Goal: Information Seeking & Learning: Learn about a topic

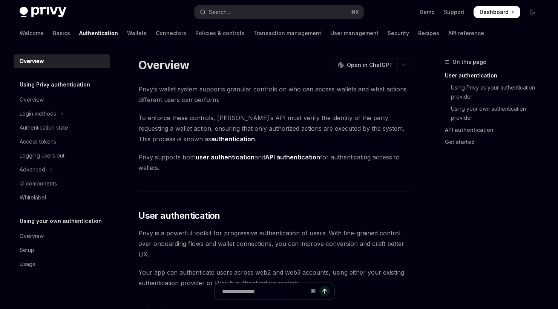
drag, startPoint x: 0, startPoint y: 0, endPoint x: 187, endPoint y: 183, distance: 261.7
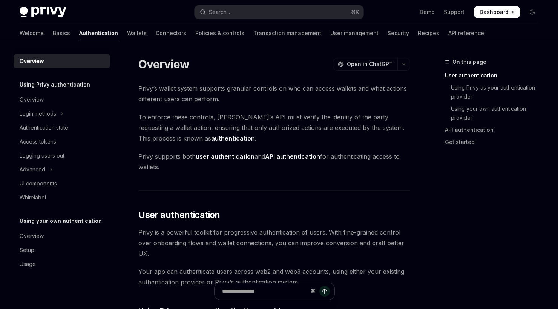
scroll to position [14, 0]
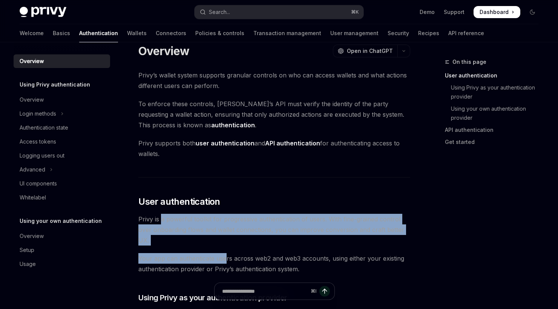
drag, startPoint x: 182, startPoint y: 226, endPoint x: 224, endPoint y: 258, distance: 53.6
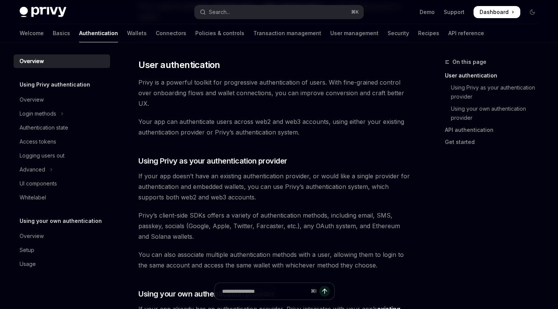
click at [180, 181] on span "If your app doesn’t have an existing authentication provider, or would like a s…" at bounding box center [274, 187] width 272 height 32
drag, startPoint x: 140, startPoint y: 176, endPoint x: 288, endPoint y: 166, distance: 149.0
click at [288, 166] on div "Privy’s wallet system supports granular controls on who can access wallets and …" at bounding box center [274, 308] width 272 height 751
click at [310, 161] on h3 "​ Using Privy as your authentication provider" at bounding box center [274, 160] width 272 height 11
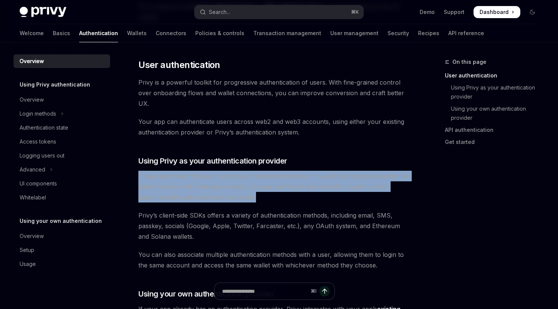
drag, startPoint x: 304, startPoint y: 160, endPoint x: 330, endPoint y: 200, distance: 47.7
click at [330, 200] on div "Privy’s wallet system supports granular controls on who can access wallets and …" at bounding box center [274, 308] width 272 height 751
click at [330, 200] on span "If your app doesn’t have an existing authentication provider, or would like a s…" at bounding box center [274, 187] width 272 height 32
drag, startPoint x: 260, startPoint y: 197, endPoint x: 249, endPoint y: 175, distance: 25.1
click at [259, 167] on div "Privy’s wallet system supports granular controls on who can access wallets and …" at bounding box center [274, 308] width 272 height 751
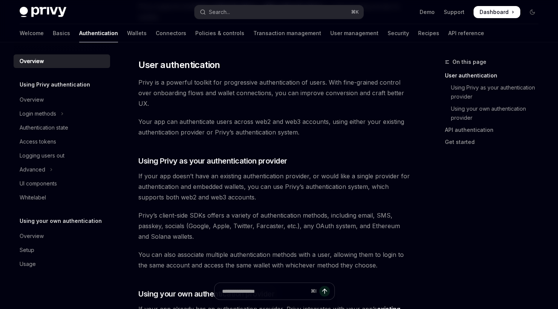
click at [229, 212] on span "Privy’s client-side SDKs offers a variety of authentication methods, including …" at bounding box center [274, 226] width 272 height 32
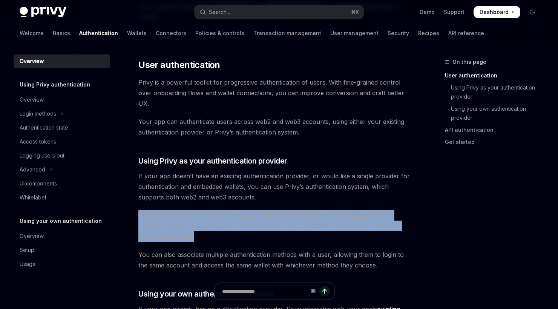
drag, startPoint x: 175, startPoint y: 207, endPoint x: 210, endPoint y: 240, distance: 48.3
click at [210, 240] on div "Privy’s wallet system supports granular controls on who can access wallets and …" at bounding box center [274, 308] width 272 height 751
click at [210, 240] on span "Privy’s client-side SDKs offers a variety of authentication methods, including …" at bounding box center [274, 226] width 272 height 32
drag, startPoint x: 210, startPoint y: 240, endPoint x: 203, endPoint y: 213, distance: 27.7
click at [203, 213] on span "Privy’s client-side SDKs offers a variety of authentication methods, including …" at bounding box center [274, 226] width 272 height 32
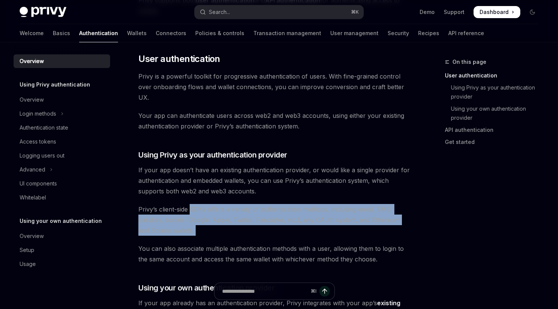
scroll to position [165, 0]
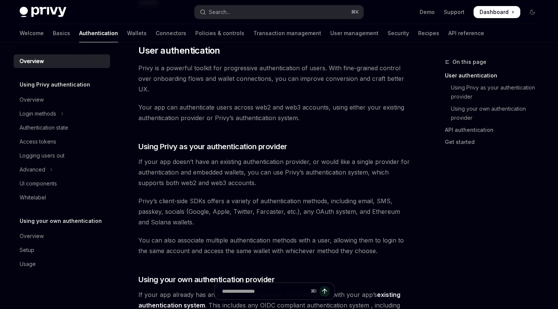
click at [216, 233] on div "Privy’s wallet system supports granular controls on who can access wallets and …" at bounding box center [274, 294] width 272 height 751
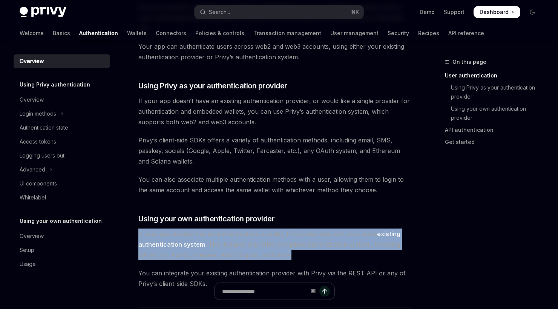
drag, startPoint x: 137, startPoint y: 232, endPoint x: 318, endPoint y: 257, distance: 182.7
click at [318, 257] on div "Overview OpenAI Open in ChatGPT OpenAI Open in ChatGPT [PERSON_NAME]’s wallet s…" at bounding box center [203, 281] width 416 height 899
click at [318, 257] on span "If your app already has an authentication provider, Privy integrates with your …" at bounding box center [274, 244] width 272 height 32
drag, startPoint x: 311, startPoint y: 254, endPoint x: 305, endPoint y: 227, distance: 28.3
click at [305, 227] on div "Privy’s wallet system supports granular controls on who can access wallets and …" at bounding box center [274, 233] width 272 height 751
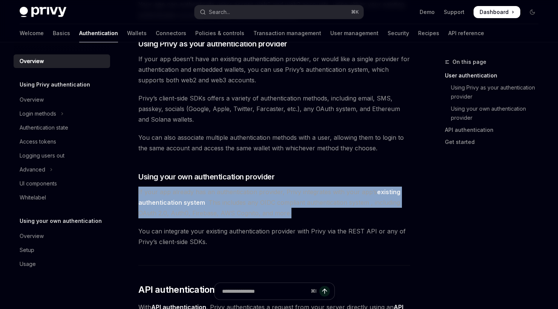
scroll to position [270, 0]
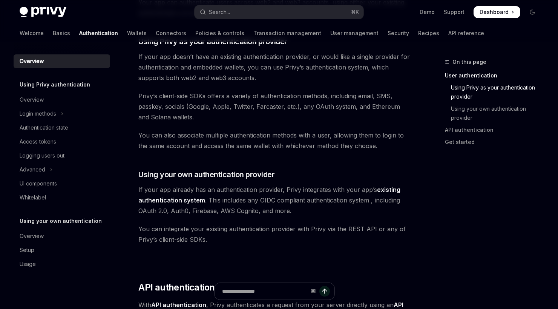
click at [184, 218] on div "Privy’s wallet system supports granular controls on who can access wallets and …" at bounding box center [274, 189] width 272 height 751
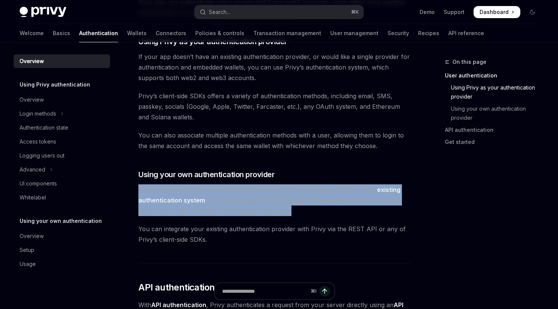
drag, startPoint x: 291, startPoint y: 211, endPoint x: 291, endPoint y: 183, distance: 28.7
click at [291, 183] on div "Privy’s wallet system supports granular controls on who can access wallets and …" at bounding box center [274, 189] width 272 height 751
drag, startPoint x: 291, startPoint y: 183, endPoint x: 308, endPoint y: 208, distance: 30.2
click at [308, 208] on div "Privy’s wallet system supports granular controls on who can access wallets and …" at bounding box center [274, 189] width 272 height 751
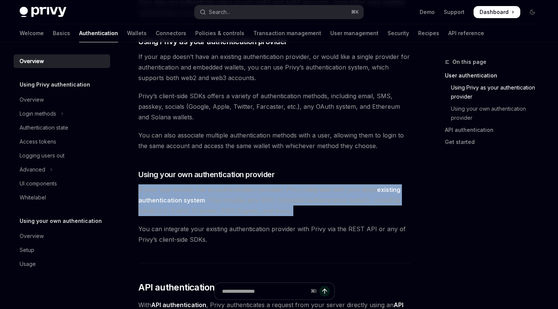
click at [308, 208] on span "If your app already has an authentication provider, Privy integrates with your …" at bounding box center [274, 200] width 272 height 32
drag, startPoint x: 308, startPoint y: 208, endPoint x: 289, endPoint y: 181, distance: 33.3
click at [289, 181] on div "Privy’s wallet system supports granular controls on who can access wallets and …" at bounding box center [274, 189] width 272 height 751
drag, startPoint x: 289, startPoint y: 181, endPoint x: 304, endPoint y: 211, distance: 33.9
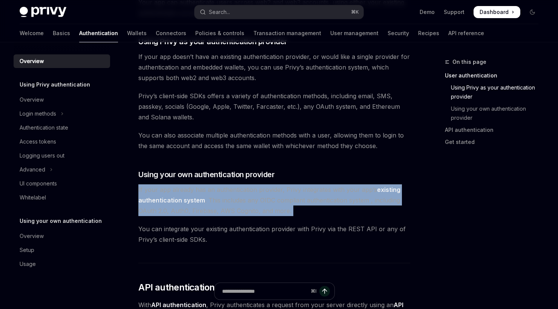
click at [304, 211] on div "Privy’s wallet system supports granular controls on who can access wallets and …" at bounding box center [274, 189] width 272 height 751
click at [304, 211] on span "If your app already has an authentication provider, Privy integrates with your …" at bounding box center [274, 200] width 272 height 32
drag, startPoint x: 304, startPoint y: 211, endPoint x: 289, endPoint y: 179, distance: 36.1
click at [289, 179] on div "Privy’s wallet system supports granular controls on who can access wallets and …" at bounding box center [274, 189] width 272 height 751
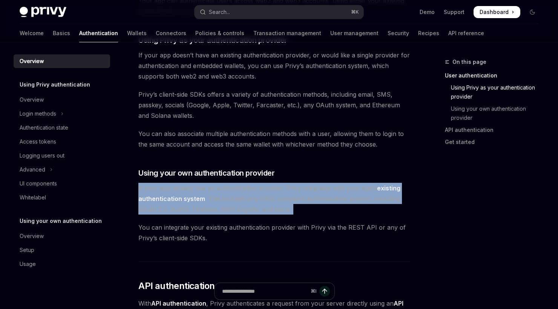
scroll to position [280, 0]
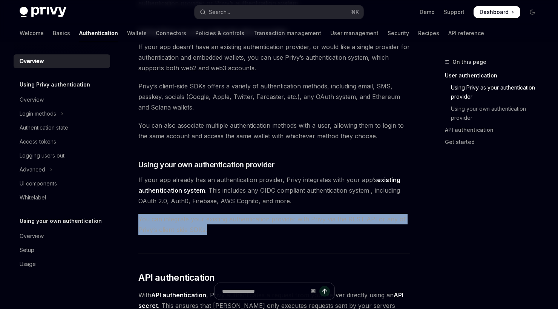
drag, startPoint x: 218, startPoint y: 225, endPoint x: 213, endPoint y: 207, distance: 18.4
click at [213, 207] on div "Privy’s wallet system supports granular controls on who can access wallets and …" at bounding box center [274, 179] width 272 height 751
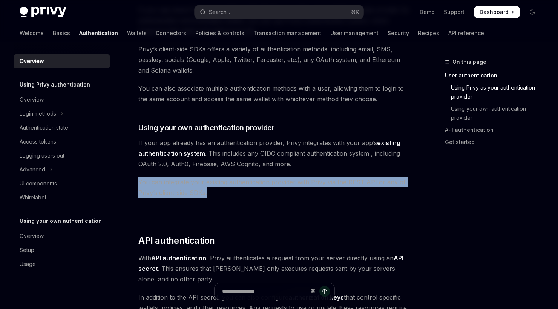
scroll to position [357, 0]
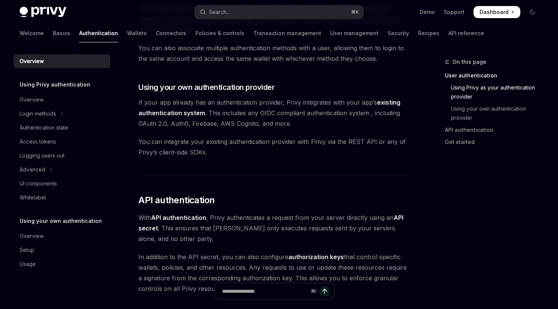
click at [249, 159] on div "Privy’s wallet system supports granular controls on who can access wallets and …" at bounding box center [274, 102] width 272 height 751
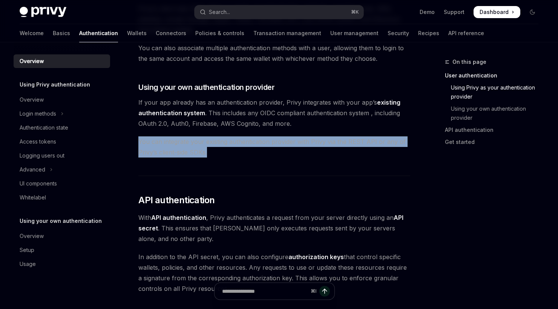
drag, startPoint x: 241, startPoint y: 157, endPoint x: 238, endPoint y: 129, distance: 27.7
click at [238, 129] on div "Privy’s wallet system supports granular controls on who can access wallets and …" at bounding box center [274, 102] width 272 height 751
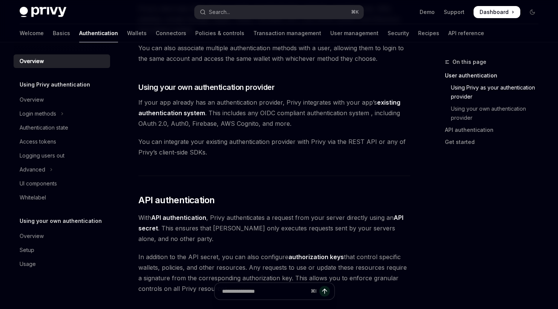
click at [231, 229] on span "With API authentication , Privy authenticates a request from your server direct…" at bounding box center [274, 228] width 272 height 32
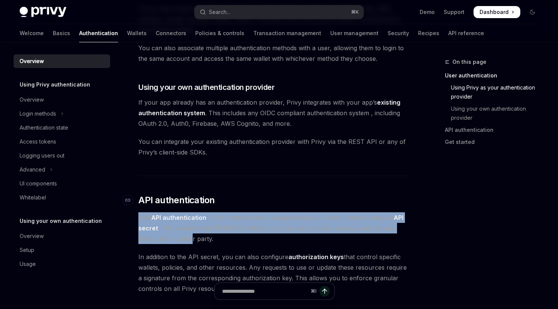
drag, startPoint x: 237, startPoint y: 232, endPoint x: 246, endPoint y: 202, distance: 30.9
click at [246, 202] on div "Privy’s wallet system supports granular controls on who can access wallets and …" at bounding box center [274, 102] width 272 height 751
click at [246, 202] on h2 "​ API authentication" at bounding box center [274, 200] width 272 height 12
drag, startPoint x: 246, startPoint y: 207, endPoint x: 270, endPoint y: 234, distance: 36.3
click at [270, 234] on div "Privy’s wallet system supports granular controls on who can access wallets and …" at bounding box center [274, 102] width 272 height 751
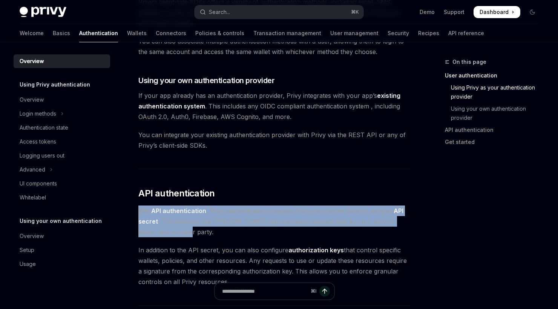
scroll to position [372, 0]
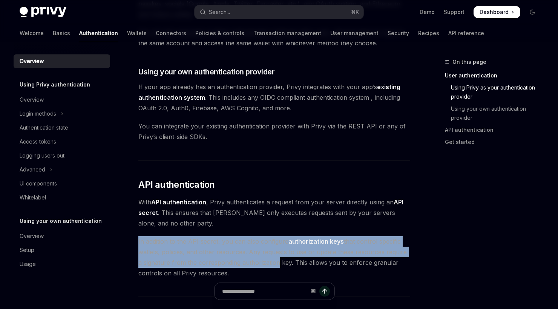
drag, startPoint x: 238, startPoint y: 232, endPoint x: 269, endPoint y: 267, distance: 47.0
click at [269, 267] on div "Privy’s wallet system supports granular controls on who can access wallets and …" at bounding box center [274, 86] width 272 height 751
click at [52, 104] on link "Overview" at bounding box center [62, 100] width 97 height 14
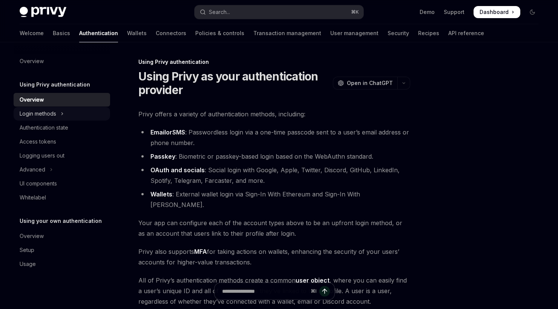
click at [53, 111] on div "Login methods" at bounding box center [38, 113] width 37 height 9
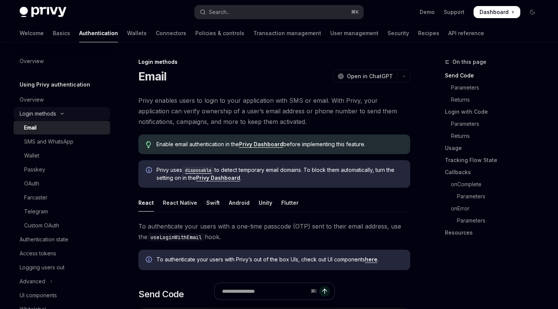
click at [47, 115] on div "Login methods" at bounding box center [38, 113] width 37 height 9
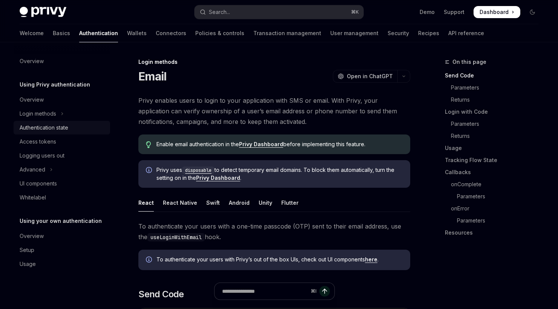
click at [56, 126] on div "Authentication state" at bounding box center [44, 127] width 49 height 9
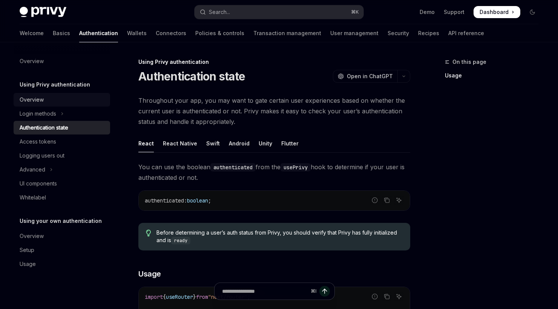
click at [49, 98] on div "Overview" at bounding box center [63, 99] width 86 height 9
type textarea "*"
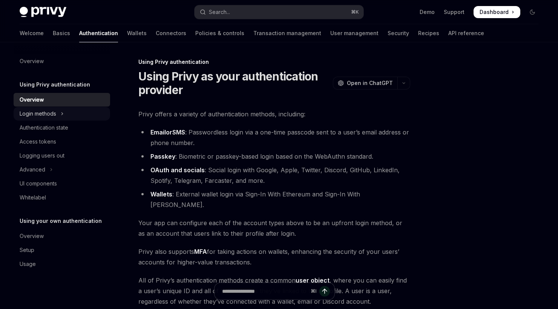
click at [71, 116] on button "Login methods" at bounding box center [62, 114] width 97 height 14
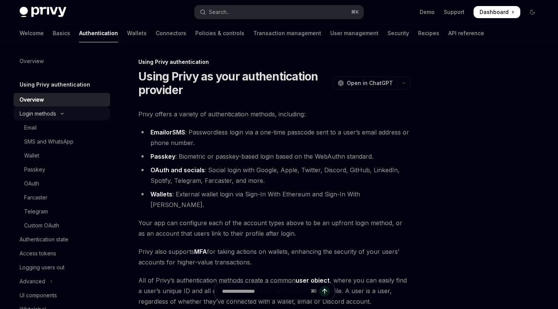
click at [71, 116] on button "Login methods" at bounding box center [62, 114] width 97 height 14
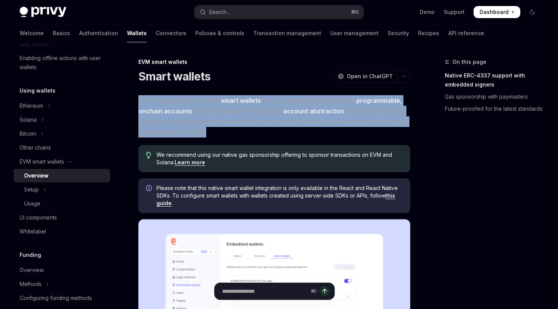
drag, startPoint x: 163, startPoint y: 93, endPoint x: 245, endPoint y: 129, distance: 89.7
click at [246, 130] on span "Privy makes it easy to create smart wallets for your users. Smart wallets are p…" at bounding box center [274, 116] width 272 height 42
drag, startPoint x: 246, startPoint y: 130, endPoint x: 260, endPoint y: 92, distance: 39.7
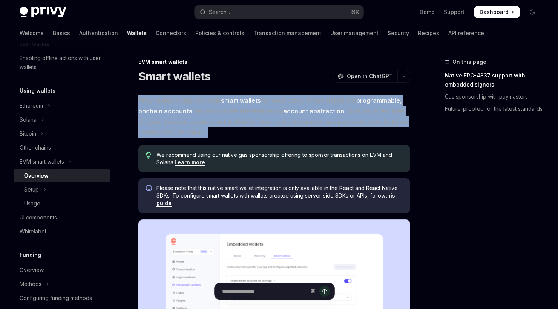
drag, startPoint x: 257, startPoint y: 92, endPoint x: 275, endPoint y: 130, distance: 42.0
click at [275, 130] on span "Privy makes it easy to create smart wallets for your users. Smart wallets are p…" at bounding box center [274, 116] width 272 height 42
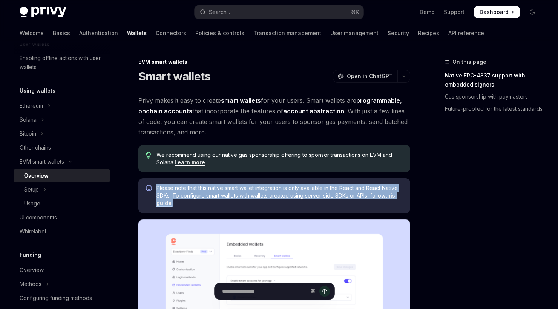
drag, startPoint x: 171, startPoint y: 184, endPoint x: 223, endPoint y: 204, distance: 55.8
click at [223, 204] on span "Please note that this native smart wallet integration is only available in the …" at bounding box center [280, 195] width 246 height 23
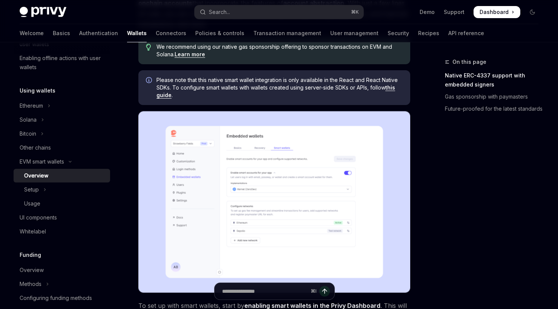
scroll to position [234, 0]
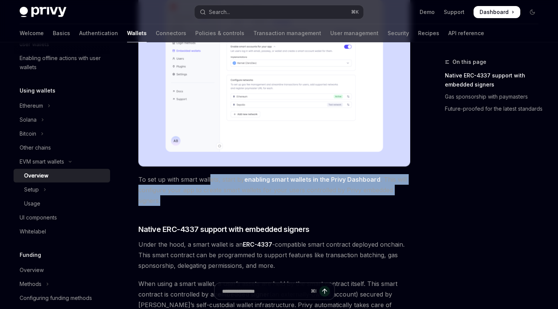
drag, startPoint x: 211, startPoint y: 200, endPoint x: 211, endPoint y: 175, distance: 24.9
click at [211, 175] on span "To set up with smart wallets, start by enabling smart wallets in the Privy Dash…" at bounding box center [274, 190] width 272 height 32
drag, startPoint x: 203, startPoint y: 196, endPoint x: 204, endPoint y: 168, distance: 27.6
click at [204, 168] on div "Privy makes it easy to create smart wallets for your users. Smart wallets are p…" at bounding box center [274, 203] width 272 height 684
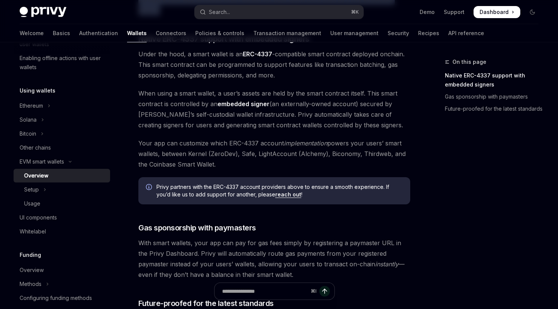
scroll to position [441, 0]
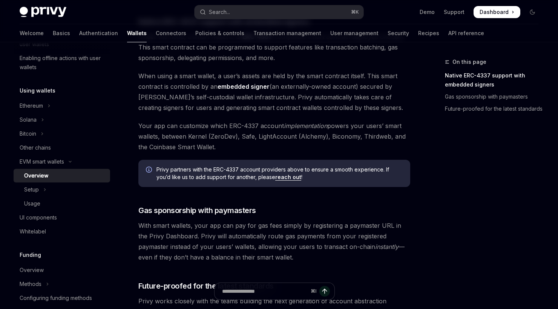
drag, startPoint x: 190, startPoint y: 197, endPoint x: 322, endPoint y: 258, distance: 146.0
click at [322, 258] on span "With smart wallets, your app can pay for gas fees simply by registering a payma…" at bounding box center [274, 241] width 272 height 42
drag, startPoint x: 290, startPoint y: 255, endPoint x: 292, endPoint y: 204, distance: 51.0
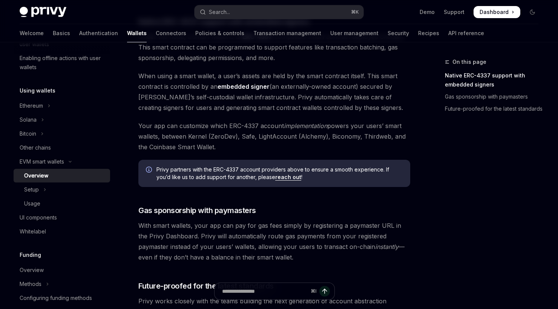
drag, startPoint x: 264, startPoint y: 196, endPoint x: 287, endPoint y: 258, distance: 66.1
click at [287, 258] on span "With smart wallets, your app can pay for gas fees simply by registering a payma…" at bounding box center [274, 241] width 272 height 42
drag, startPoint x: 286, startPoint y: 258, endPoint x: 283, endPoint y: 200, distance: 58.5
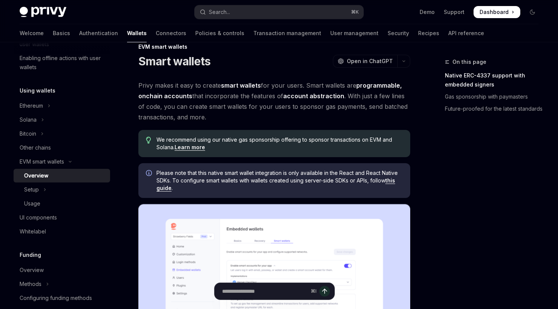
scroll to position [0, 0]
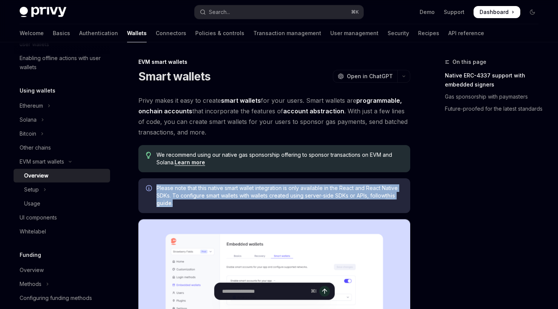
drag, startPoint x: 256, startPoint y: 202, endPoint x: 264, endPoint y: 183, distance: 20.8
click at [264, 183] on div "Please note that this native smart wallet integration is only available in the …" at bounding box center [274, 195] width 272 height 35
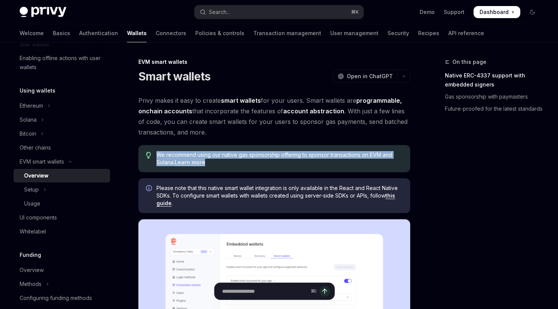
drag, startPoint x: 242, startPoint y: 160, endPoint x: 250, endPoint y: 147, distance: 15.3
click at [250, 147] on div "We recommend using our native gas sponsorship offering to sponsor transactions …" at bounding box center [274, 158] width 272 height 27
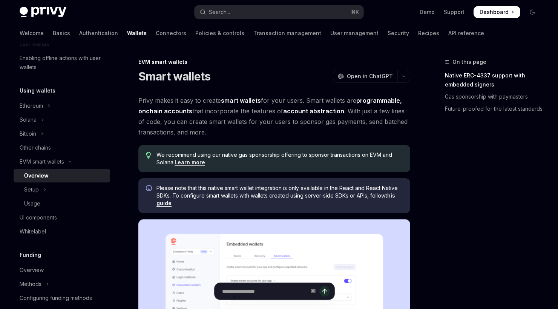
click at [236, 123] on span "Privy makes it easy to create smart wallets for your users. Smart wallets are p…" at bounding box center [274, 116] width 272 height 42
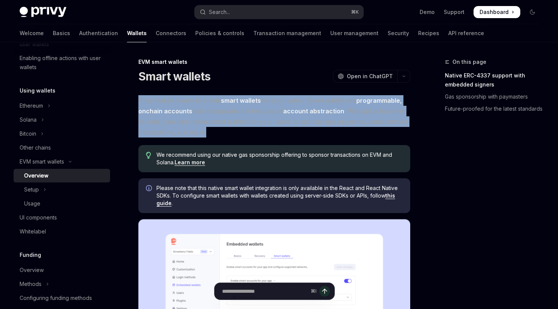
drag, startPoint x: 218, startPoint y: 128, endPoint x: 218, endPoint y: 104, distance: 24.5
click at [210, 133] on span "Privy makes it easy to create smart wallets for your users. Smart wallets are p…" at bounding box center [274, 116] width 272 height 42
